Goal: Task Accomplishment & Management: Manage account settings

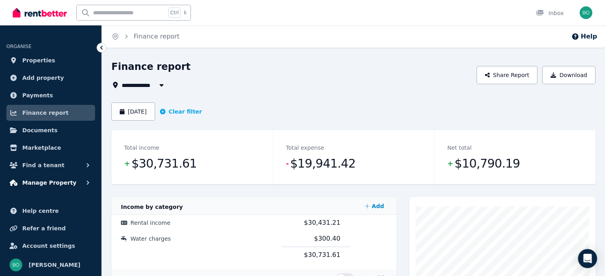
click at [50, 181] on span "Manage Property" at bounding box center [49, 183] width 54 height 10
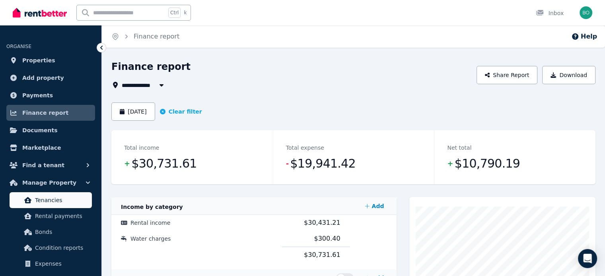
click at [51, 197] on span "Tenancies" at bounding box center [62, 201] width 54 height 10
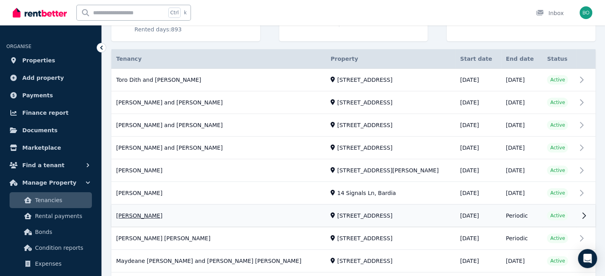
scroll to position [159, 0]
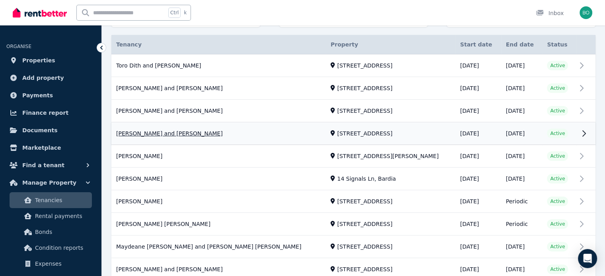
click at [183, 133] on link "View property details" at bounding box center [353, 134] width 484 height 22
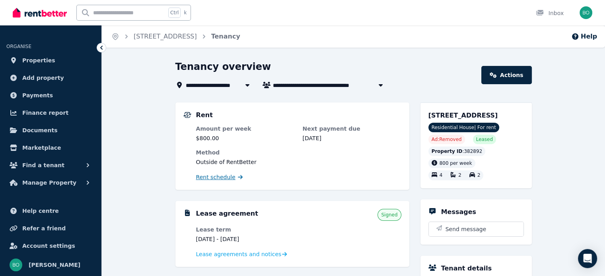
click at [224, 177] on span "Rent schedule" at bounding box center [215, 177] width 39 height 8
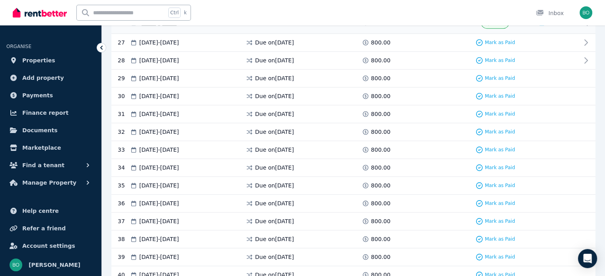
scroll to position [676, 0]
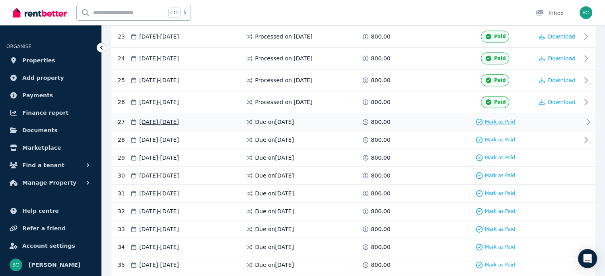
click at [498, 119] on span "Mark as Paid" at bounding box center [500, 122] width 30 height 6
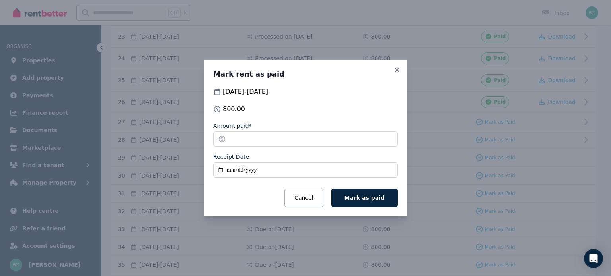
click at [220, 173] on input "Receipt Date" at bounding box center [305, 170] width 185 height 15
type input "**********"
click at [375, 197] on span "Mark as paid" at bounding box center [364, 198] width 40 height 6
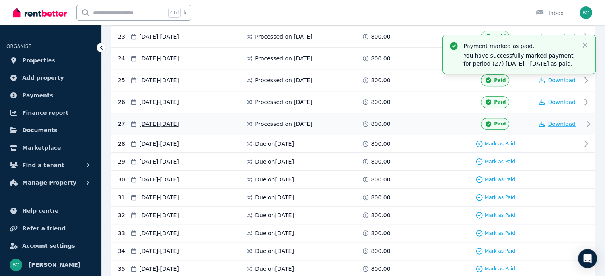
click at [566, 121] on span "Download" at bounding box center [562, 124] width 28 height 6
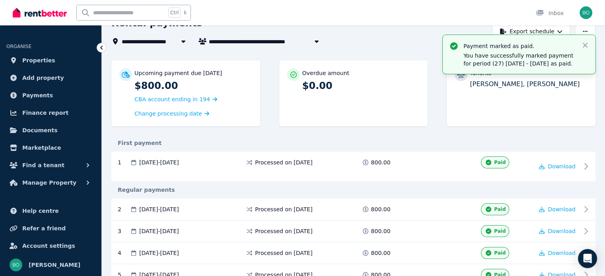
scroll to position [0, 0]
